Goal: Find specific fact: Find specific fact

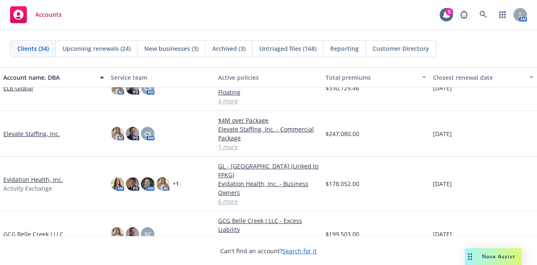
scroll to position [428, 0]
click at [24, 93] on link "ELB Global" at bounding box center [18, 88] width 30 height 9
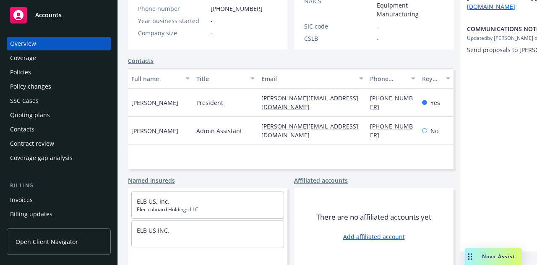
scroll to position [194, 0]
click at [51, 13] on span "Accounts" at bounding box center [48, 15] width 26 height 7
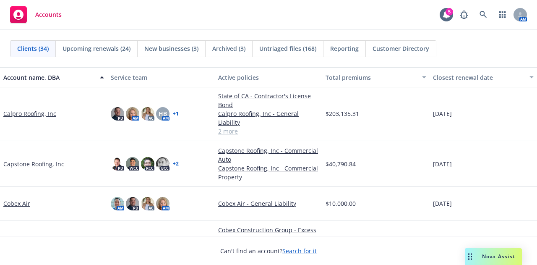
scroll to position [205, 0]
click at [51, 162] on link "Capstone Roofing, Inc" at bounding box center [33, 164] width 61 height 9
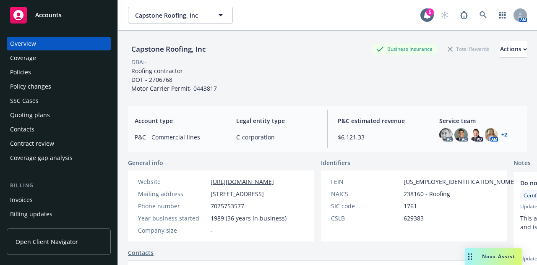
click at [55, 74] on div "Policies" at bounding box center [58, 71] width 97 height 13
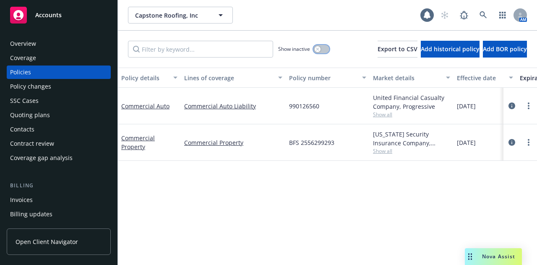
click at [314, 51] on button "button" at bounding box center [322, 49] width 16 height 8
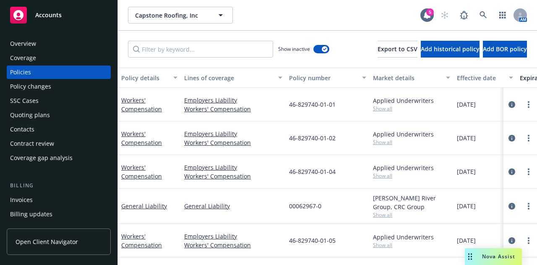
click at [476, 72] on button "Effective date" at bounding box center [485, 78] width 63 height 20
click at [474, 79] on div "Effective date" at bounding box center [480, 77] width 47 height 9
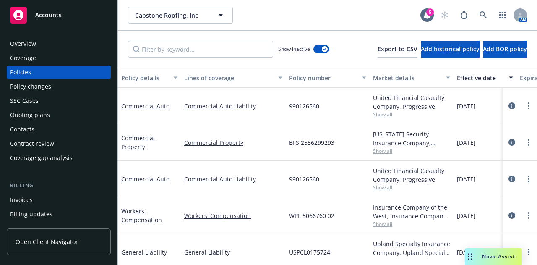
scroll to position [52, 0]
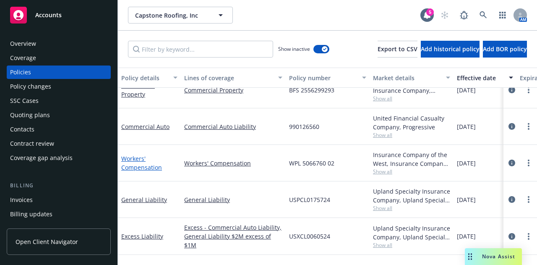
click at [137, 164] on link "Workers' Compensation" at bounding box center [141, 163] width 41 height 17
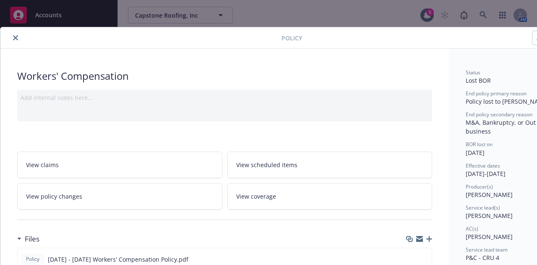
scroll to position [141, 0]
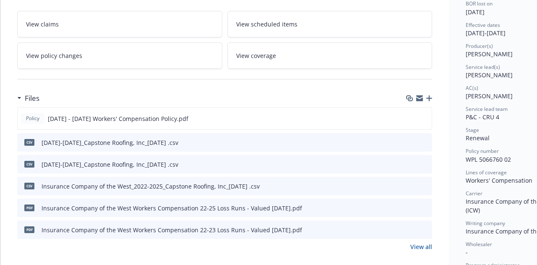
click at [425, 140] on icon "preview file" at bounding box center [425, 142] width 8 height 6
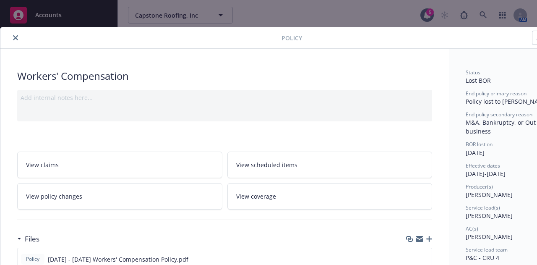
click at [13, 37] on icon "close" at bounding box center [15, 37] width 5 height 5
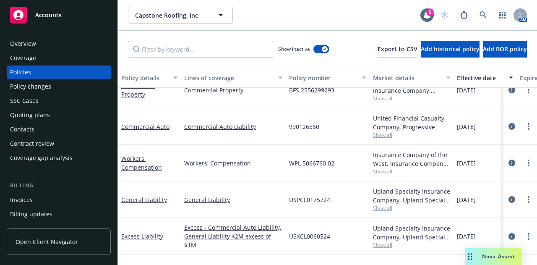
click at [72, 18] on div "Accounts" at bounding box center [58, 15] width 97 height 17
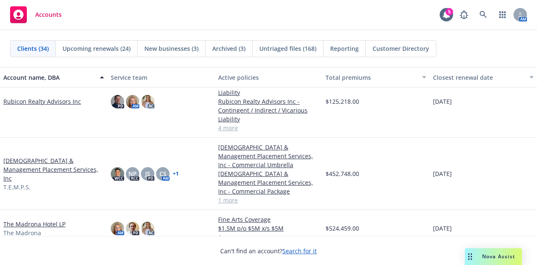
scroll to position [883, 0]
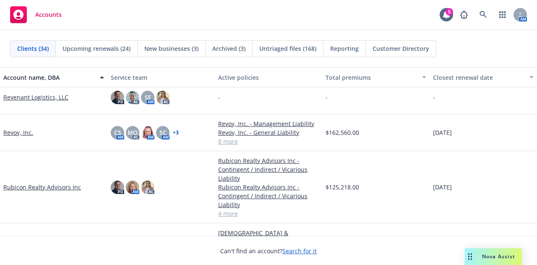
click at [18, 131] on link "Revoy, Inc." at bounding box center [18, 132] width 30 height 9
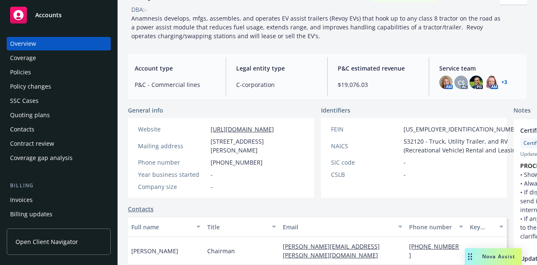
scroll to position [55, 0]
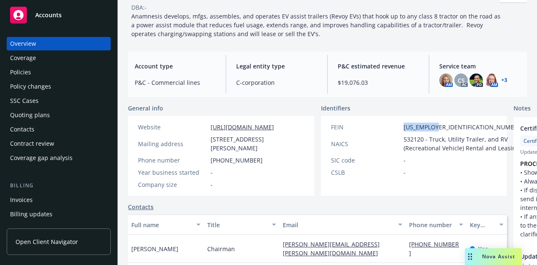
drag, startPoint x: 411, startPoint y: 127, endPoint x: 375, endPoint y: 128, distance: 36.1
click at [375, 128] on div "FEIN [US_EMPLOYER_IDENTIFICATION_NUMBER]" at bounding box center [427, 127] width 199 height 9
copy div "[US_EMPLOYER_IDENTIFICATION_NUMBER]"
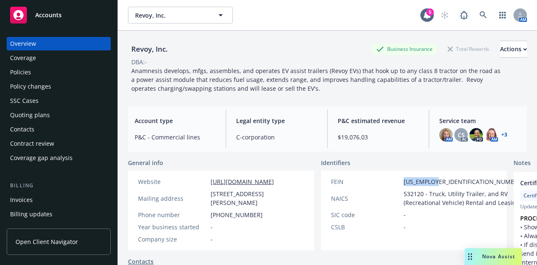
click at [92, 73] on div "Policies" at bounding box center [58, 71] width 97 height 13
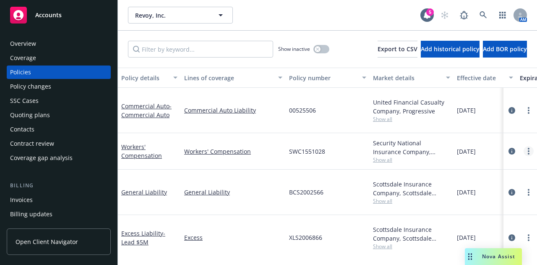
click at [524, 146] on link "more" at bounding box center [529, 151] width 10 height 10
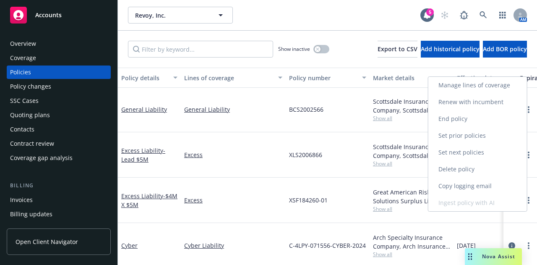
scroll to position [71, 0]
click at [486, 180] on link "Copy logging email" at bounding box center [478, 186] width 99 height 17
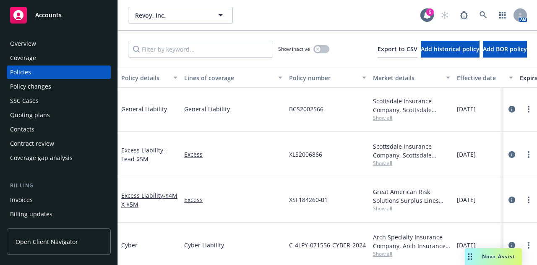
click at [55, 12] on span "Accounts" at bounding box center [48, 15] width 26 height 7
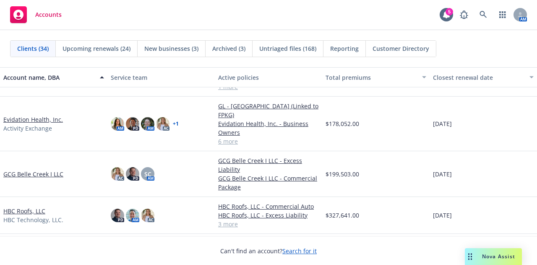
scroll to position [549, 0]
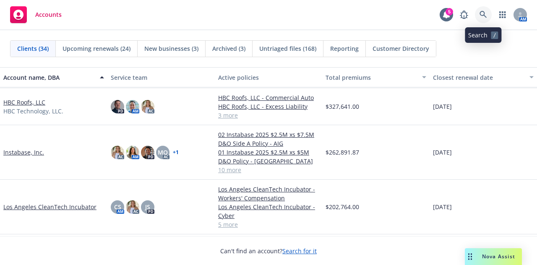
click at [484, 8] on link at bounding box center [483, 14] width 17 height 17
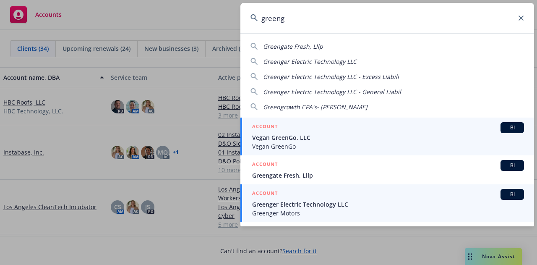
type input "greeng"
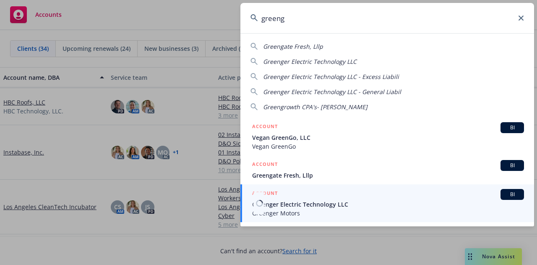
click at [309, 205] on span "Greenger Electric Technology LLC" at bounding box center [388, 204] width 272 height 9
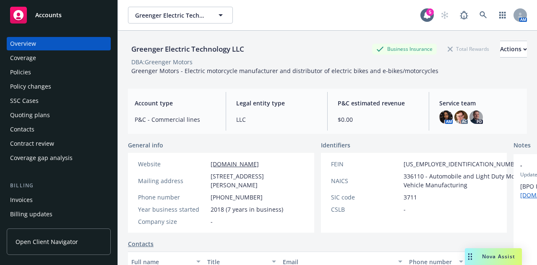
click at [204, 49] on div "Greenger Electric Technology LLC" at bounding box center [188, 49] width 120 height 11
